Goal: Check status: Check status

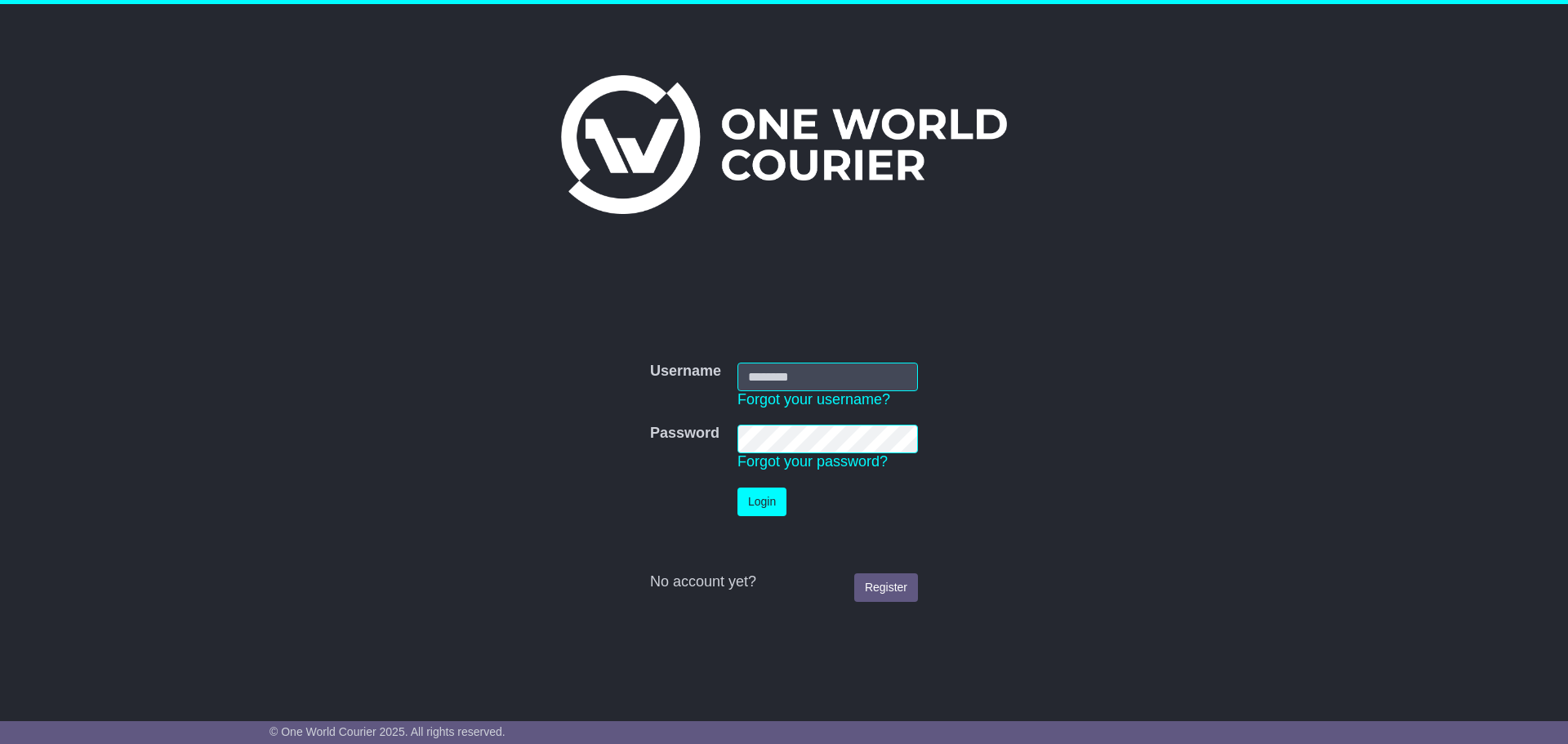
type input "**********"
click at [766, 510] on button "Login" at bounding box center [762, 502] width 49 height 29
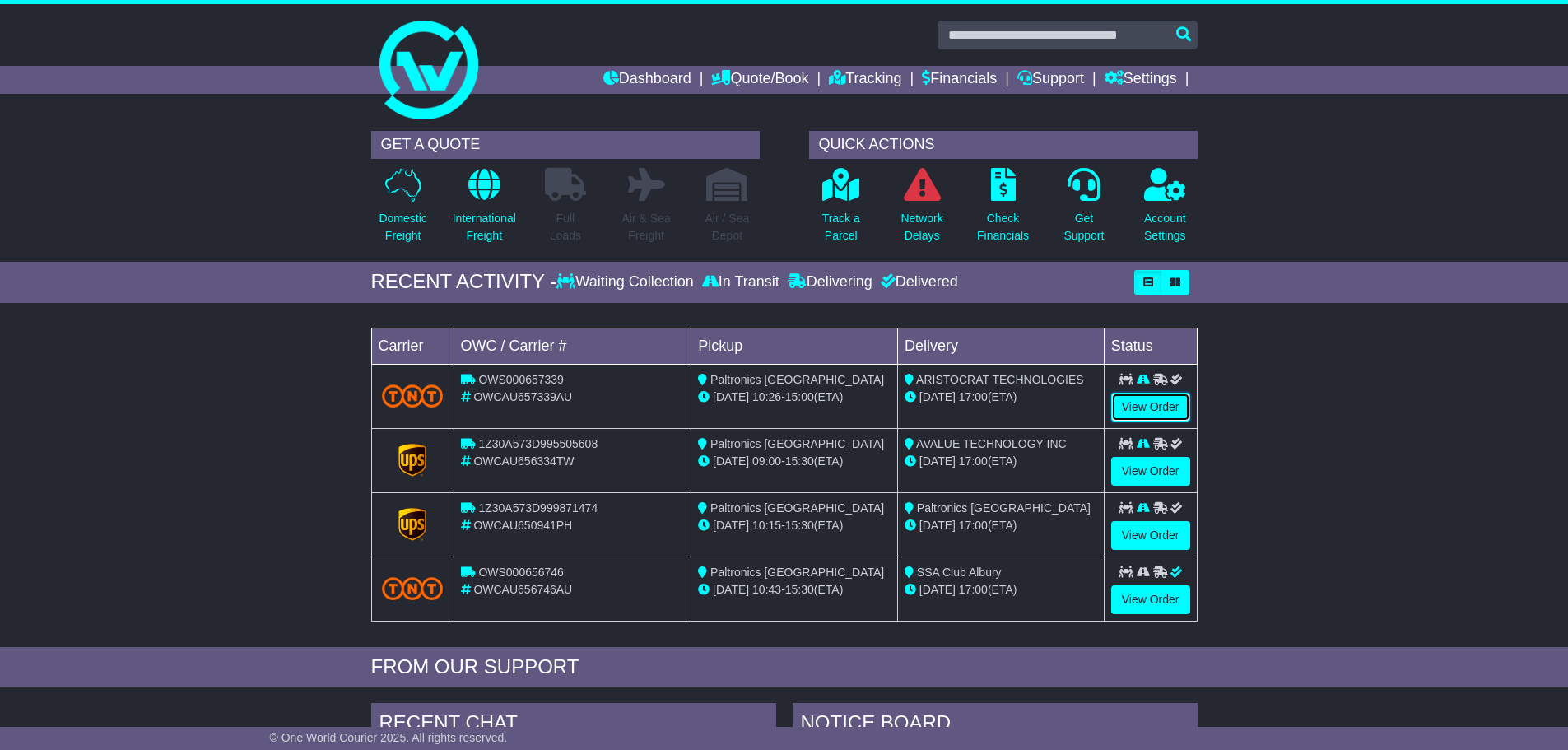
click at [1158, 406] on link "View Order" at bounding box center [1151, 407] width 79 height 29
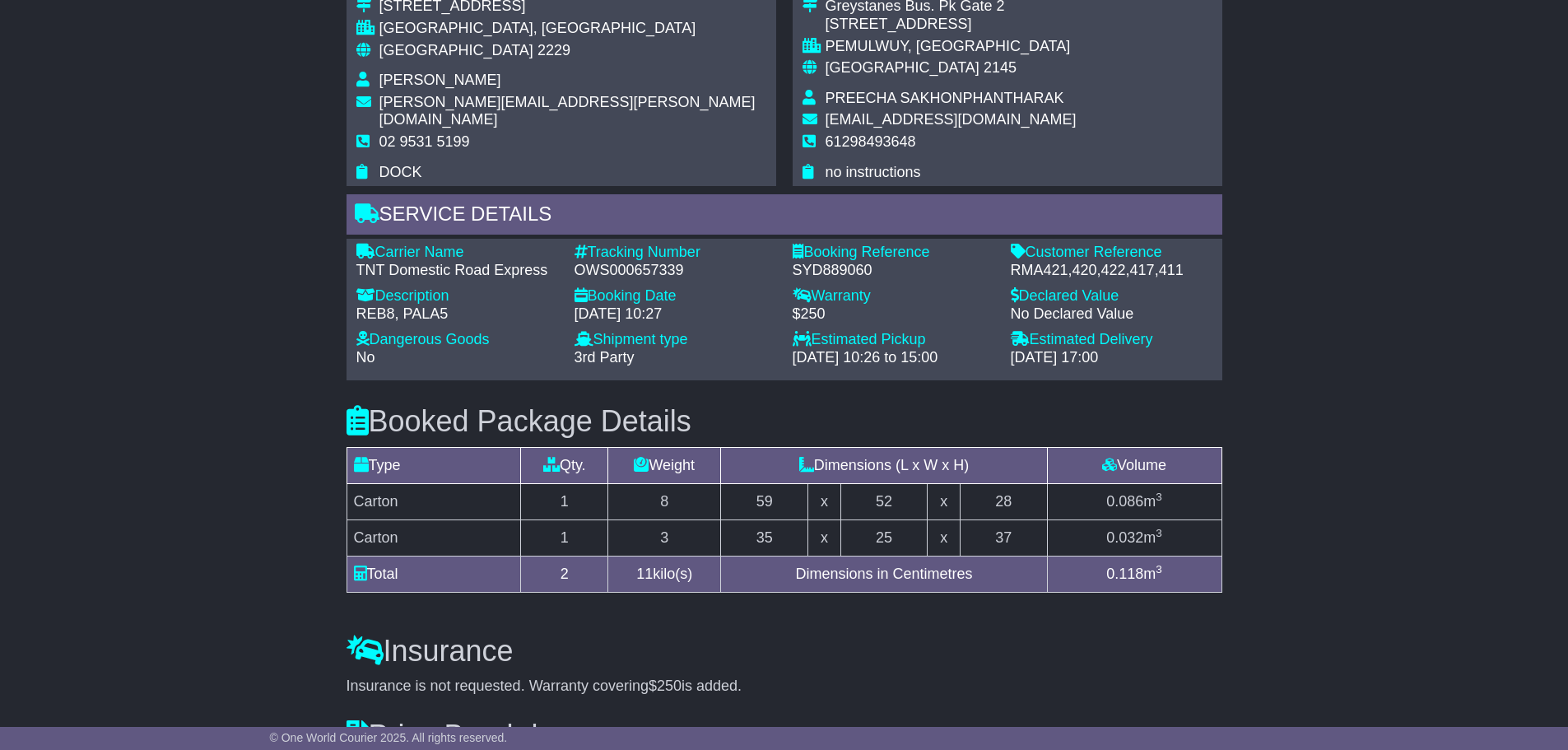
scroll to position [988, 0]
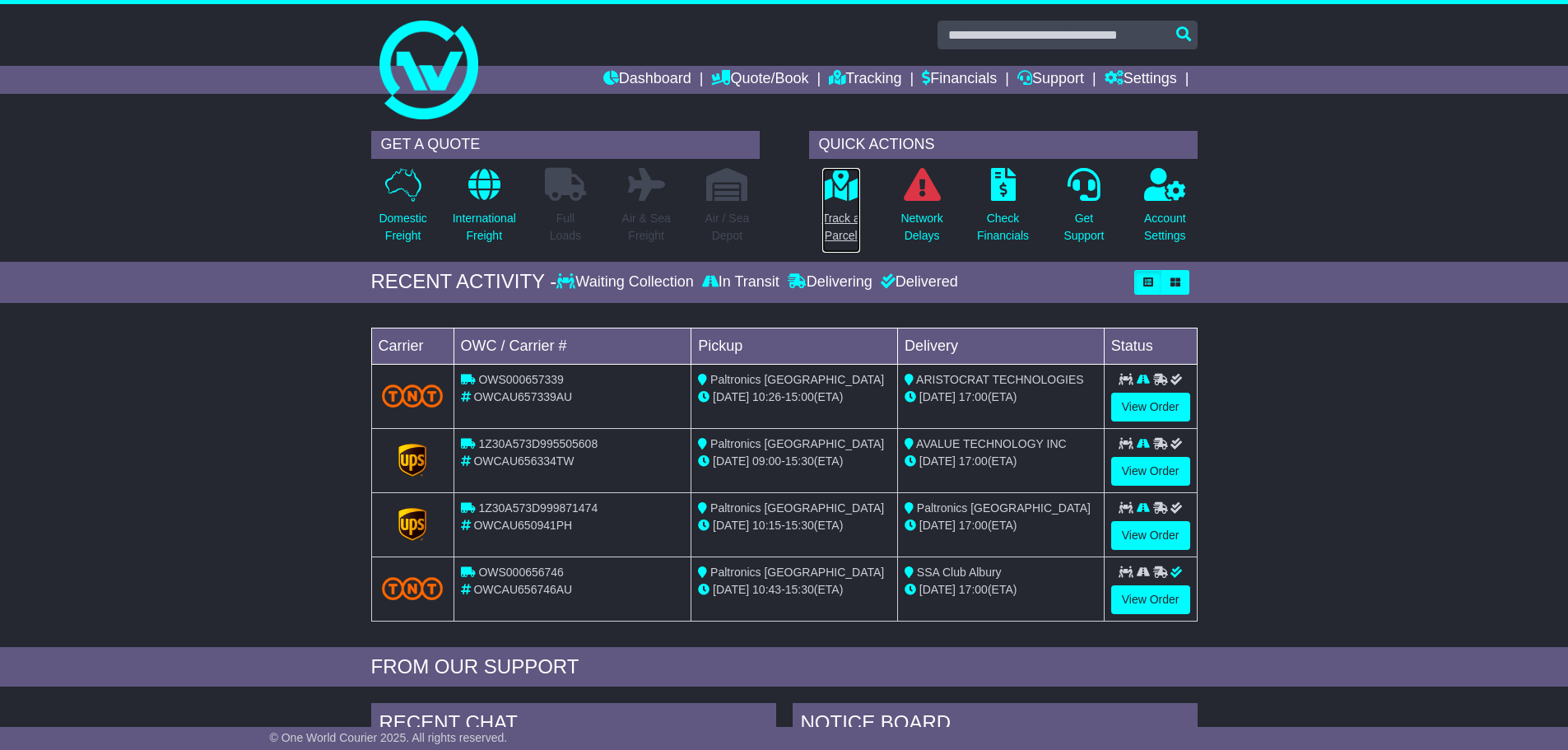
click at [843, 225] on p "Track a Parcel" at bounding box center [842, 227] width 38 height 35
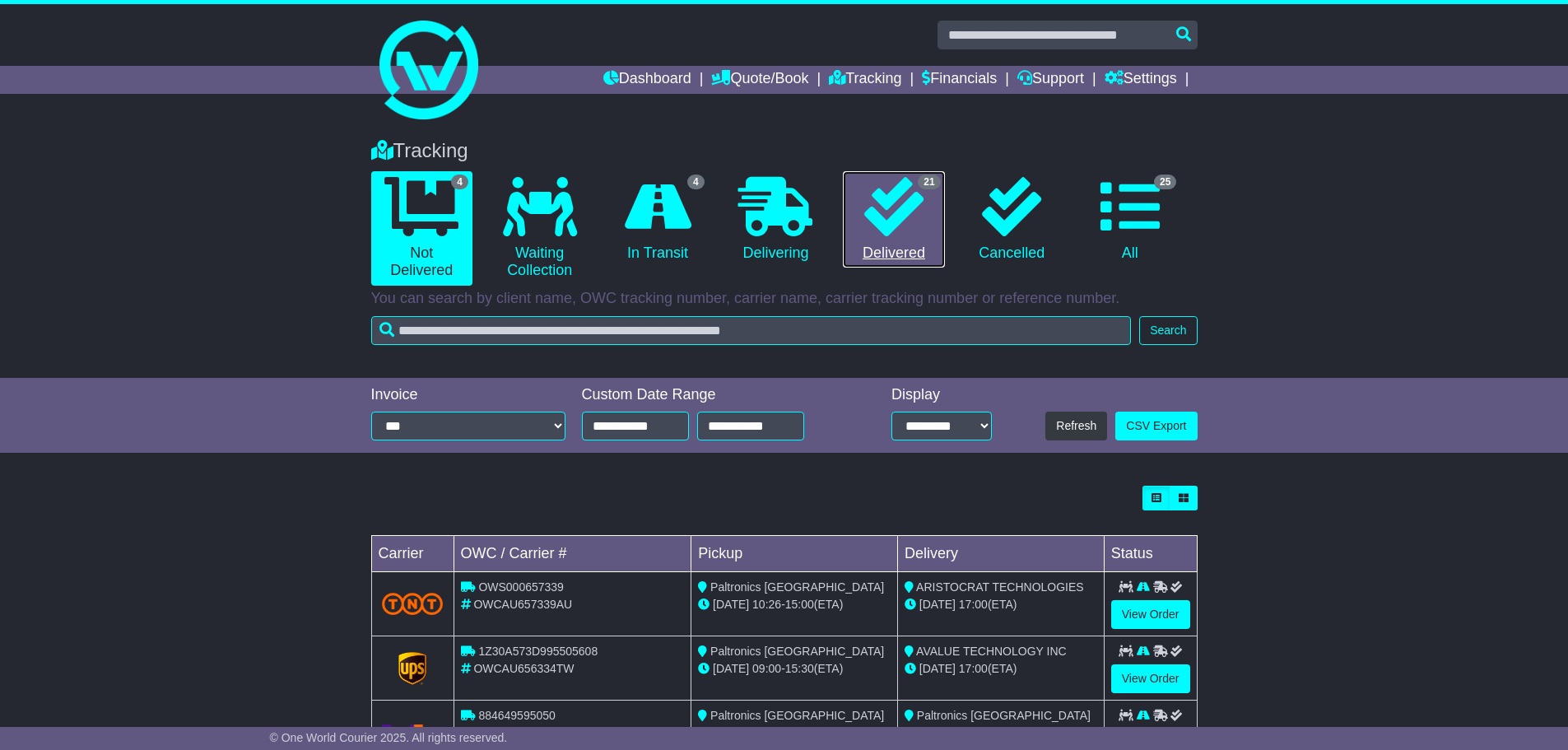
click at [884, 249] on link "21 Delivered" at bounding box center [893, 219] width 101 height 97
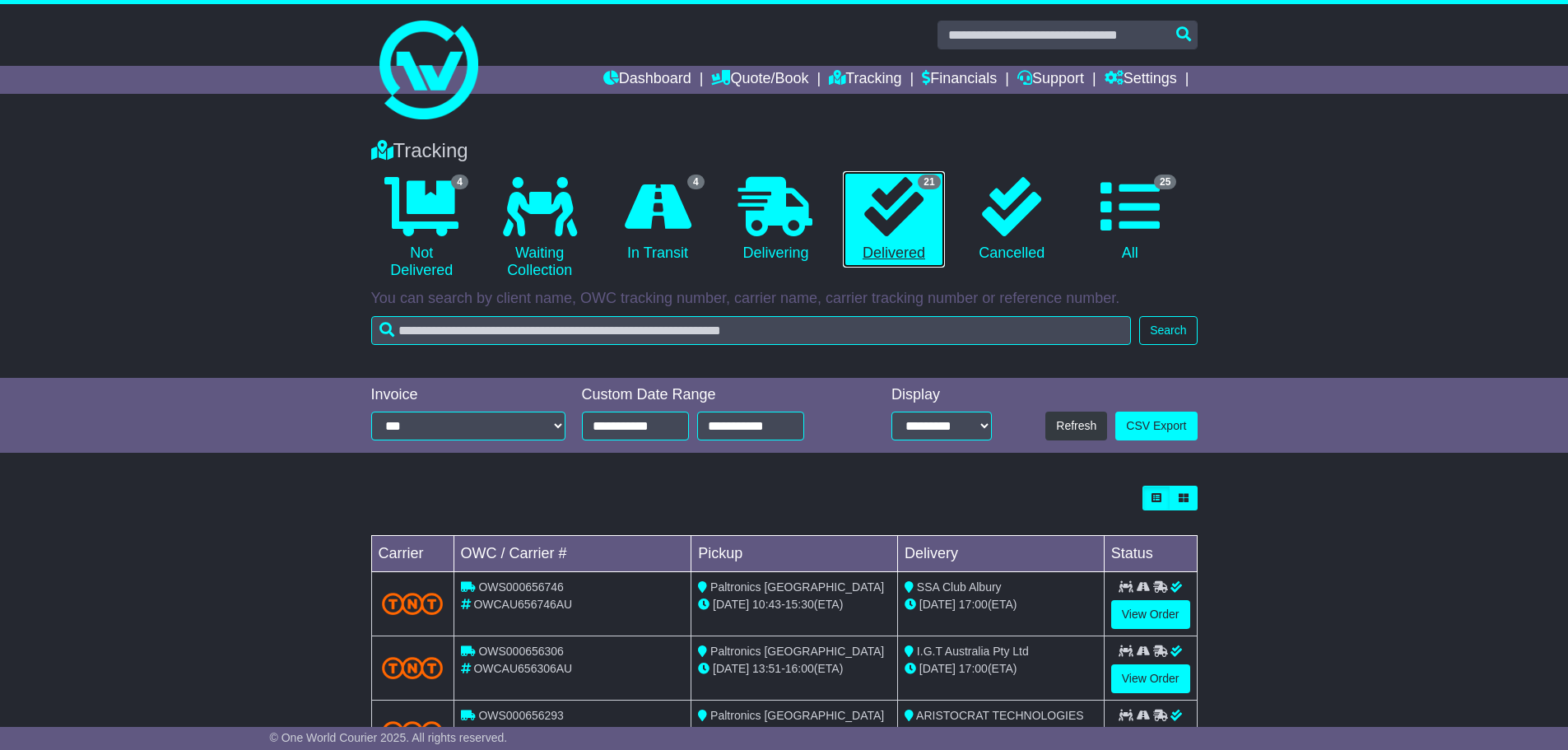
click at [883, 244] on link "21 Delivered" at bounding box center [893, 219] width 101 height 97
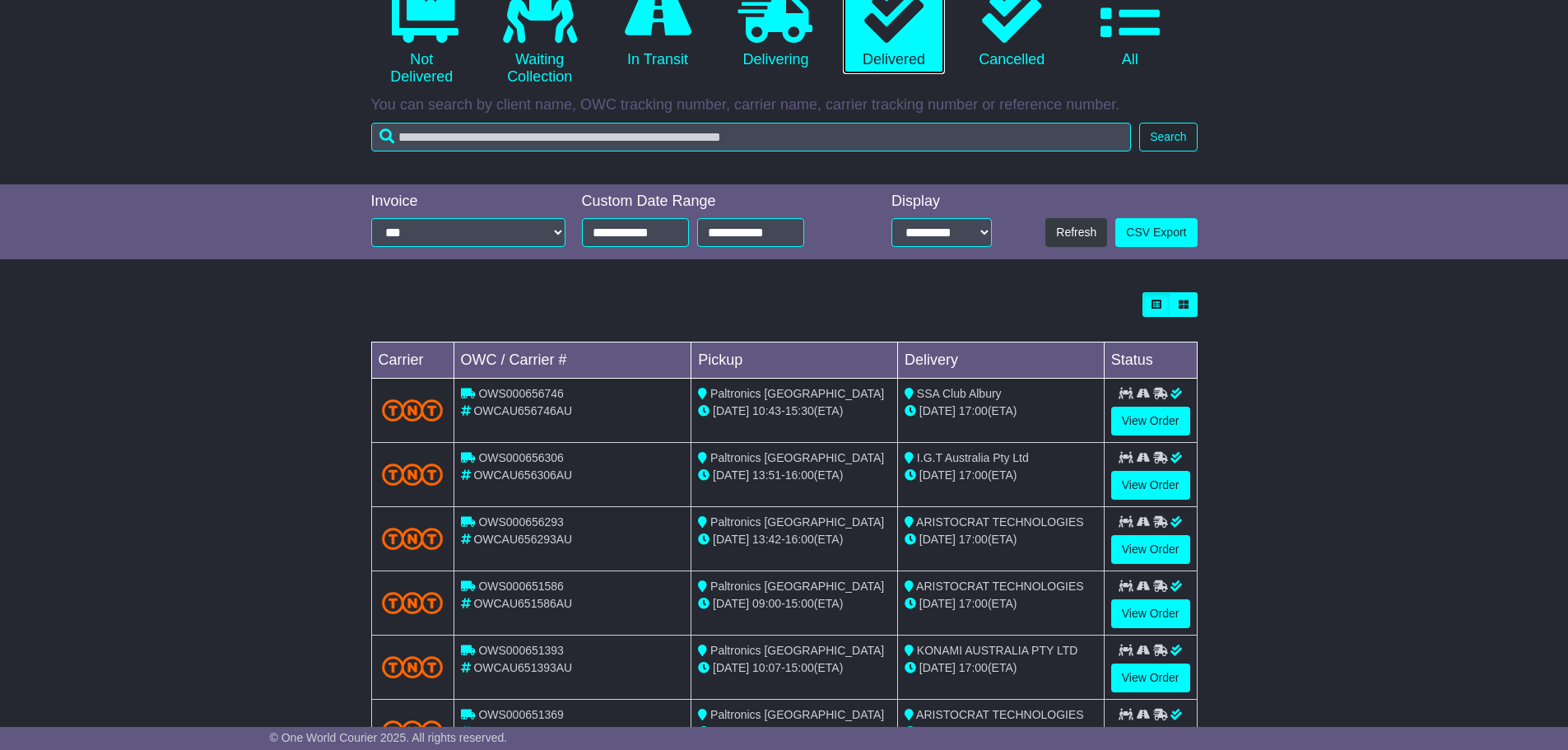
scroll to position [412, 0]
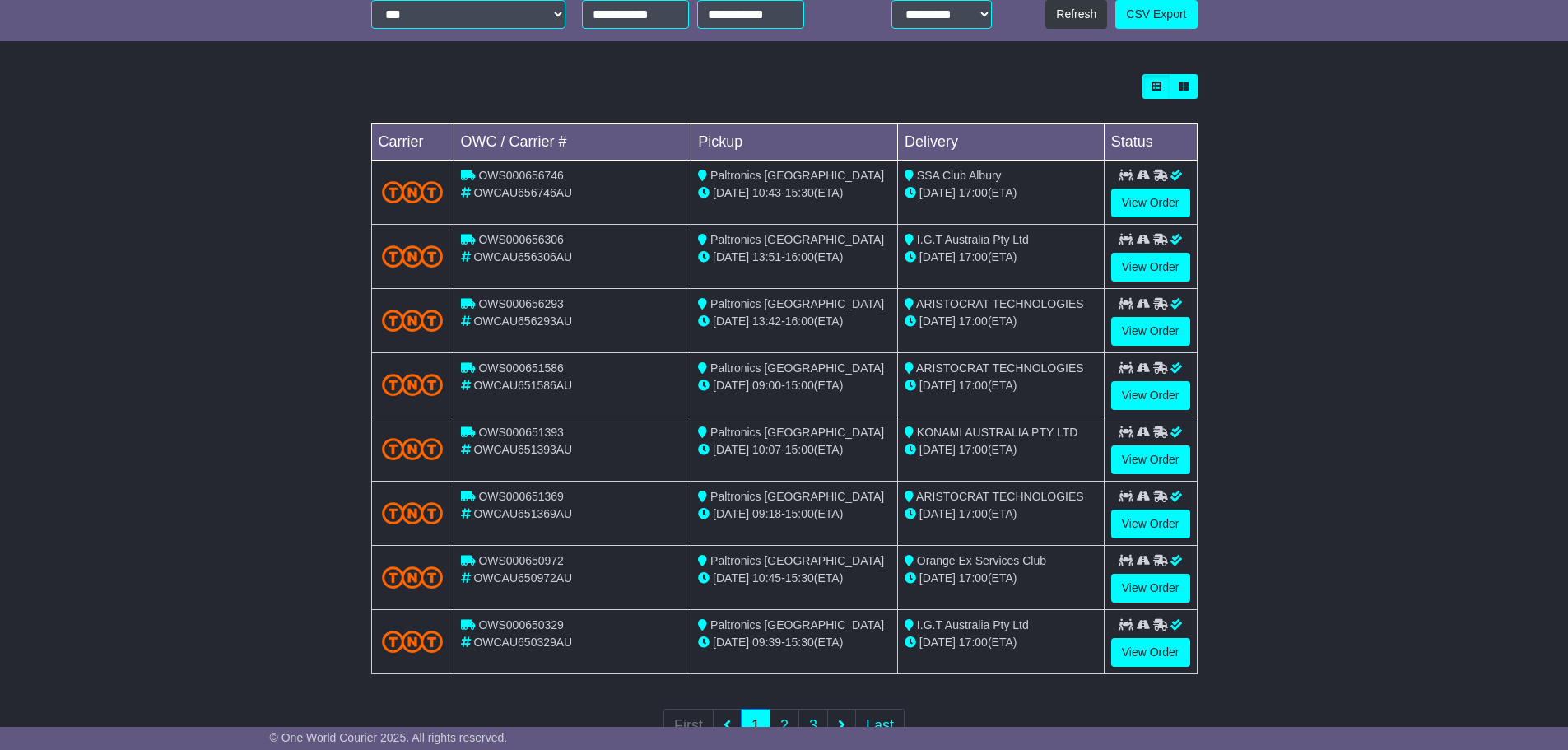
click at [1370, 314] on div "Loading... No bookings found Carrier OWC / Carrier # Pickup Delivery Status OWS…" at bounding box center [784, 419] width 1568 height 707
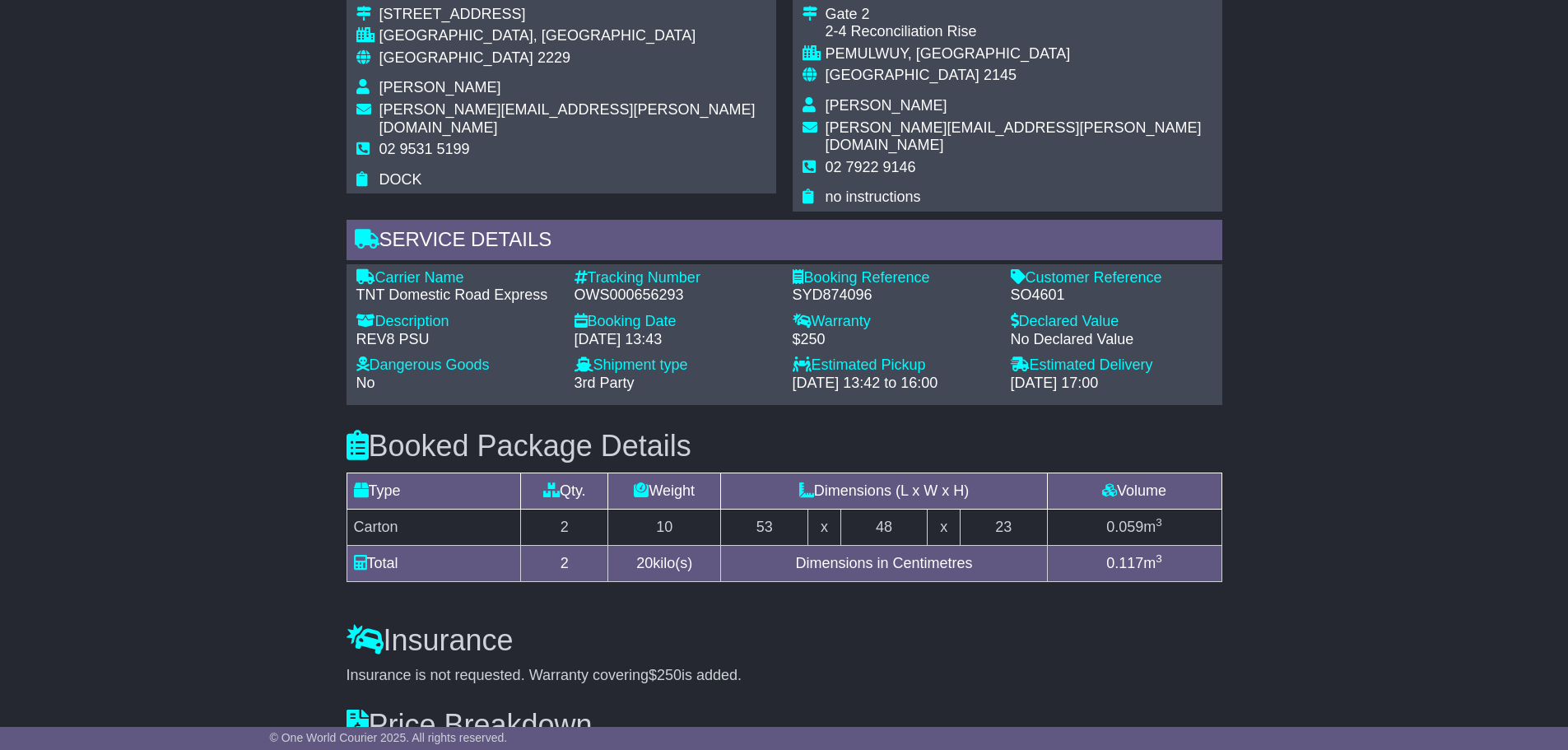
scroll to position [1070, 0]
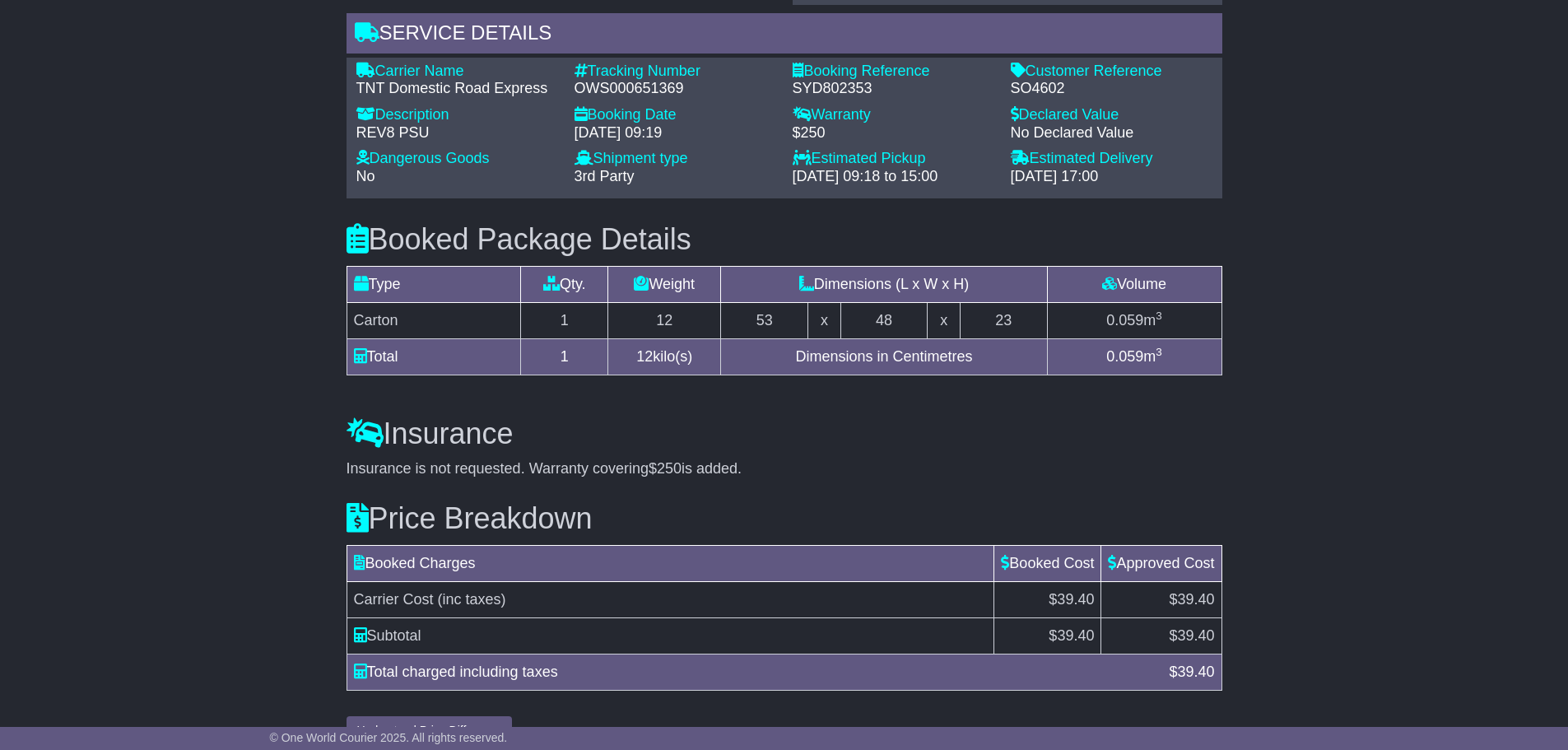
scroll to position [1166, 0]
